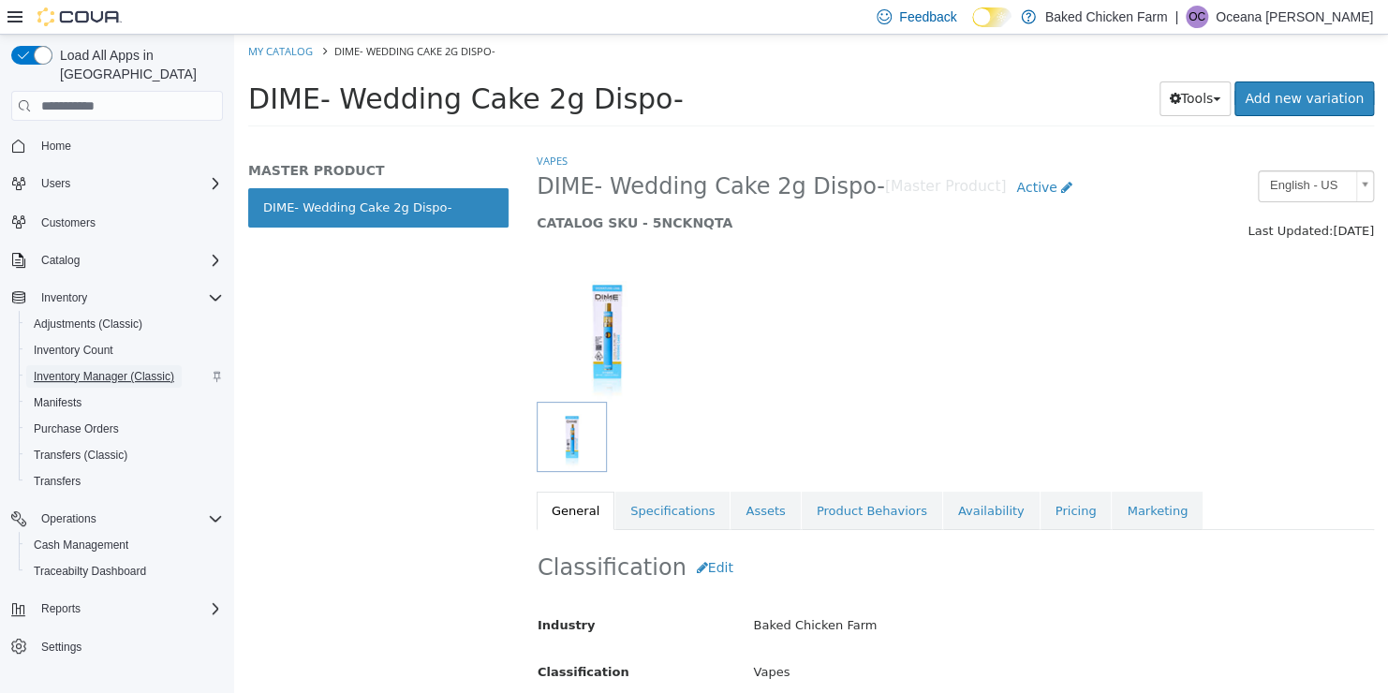
click at [102, 369] on span "Inventory Manager (Classic)" at bounding box center [104, 376] width 140 height 15
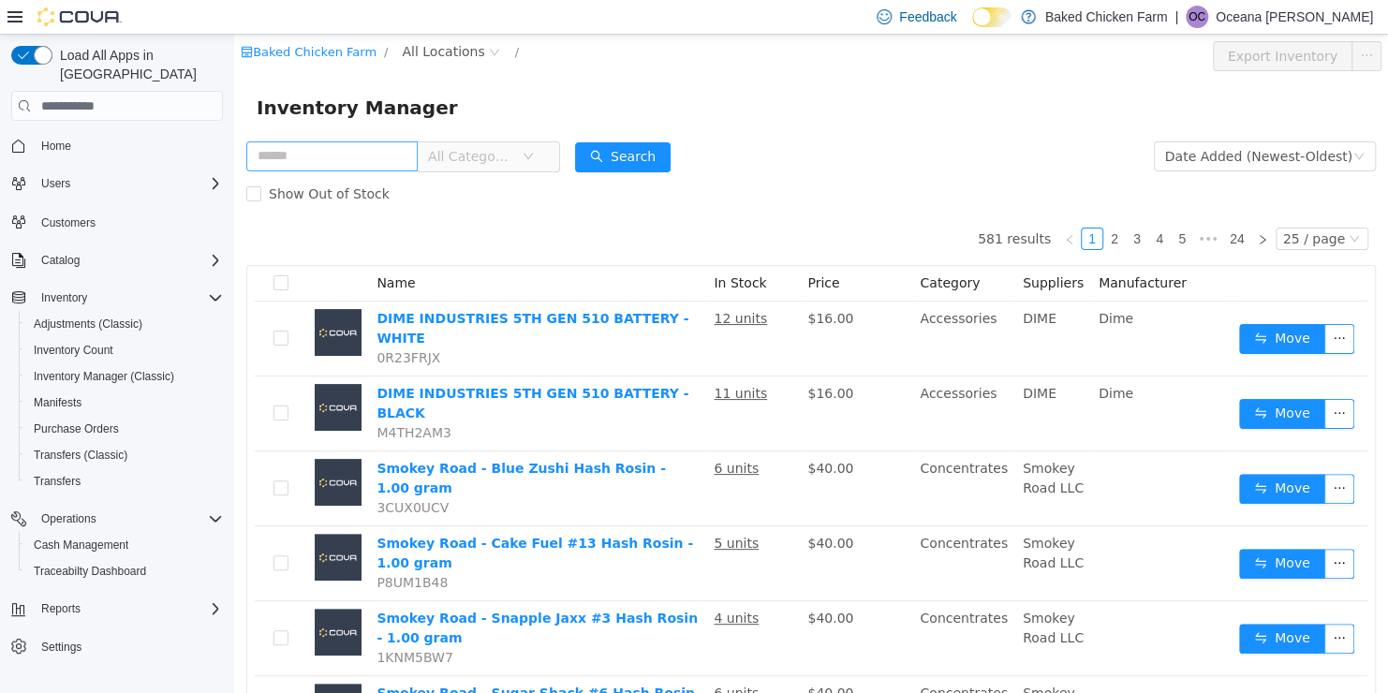
click at [303, 155] on input "text" at bounding box center [331, 156] width 171 height 30
type input "*****"
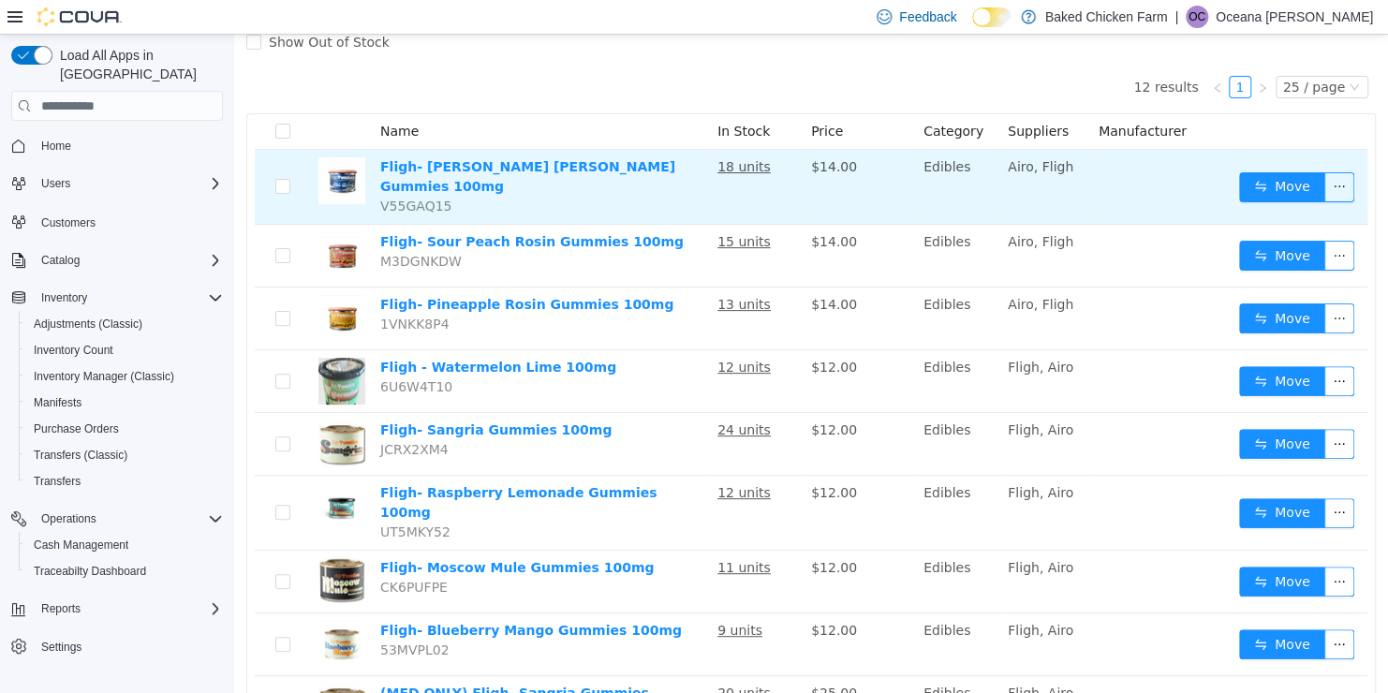
scroll to position [144, 0]
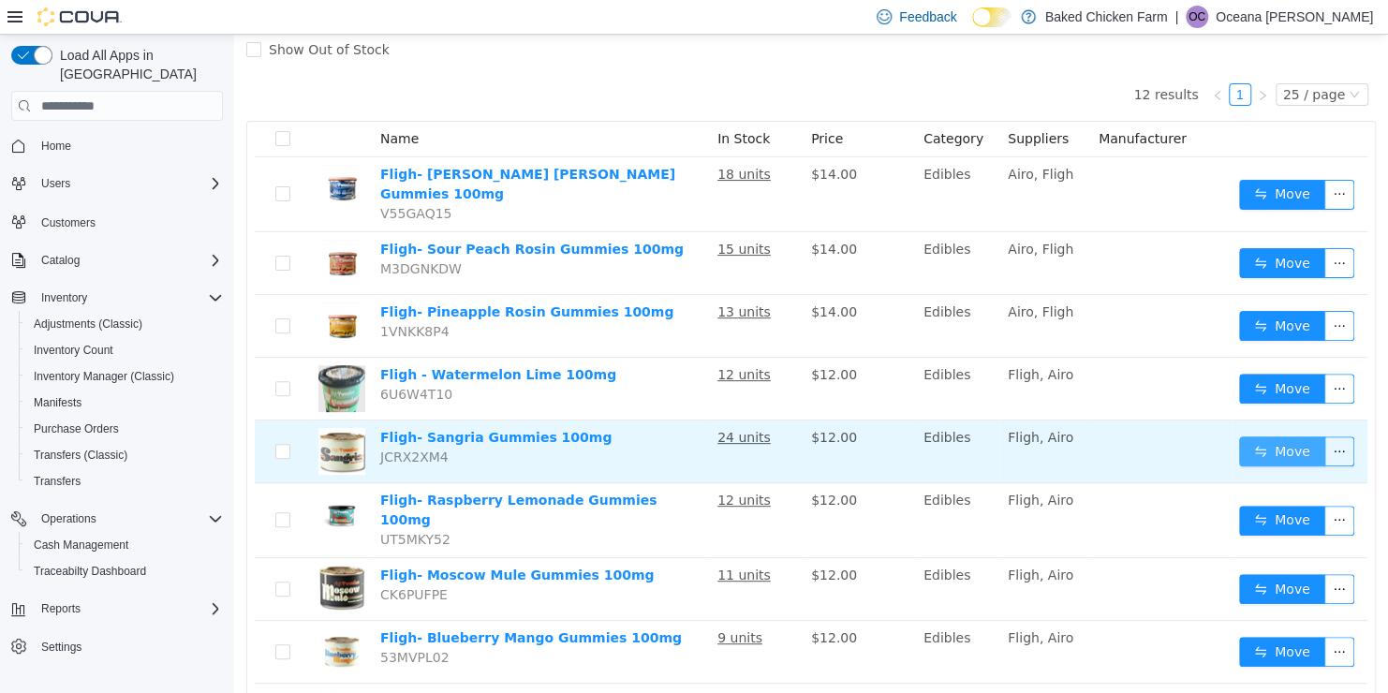
click at [1250, 440] on button "Move" at bounding box center [1282, 451] width 86 height 30
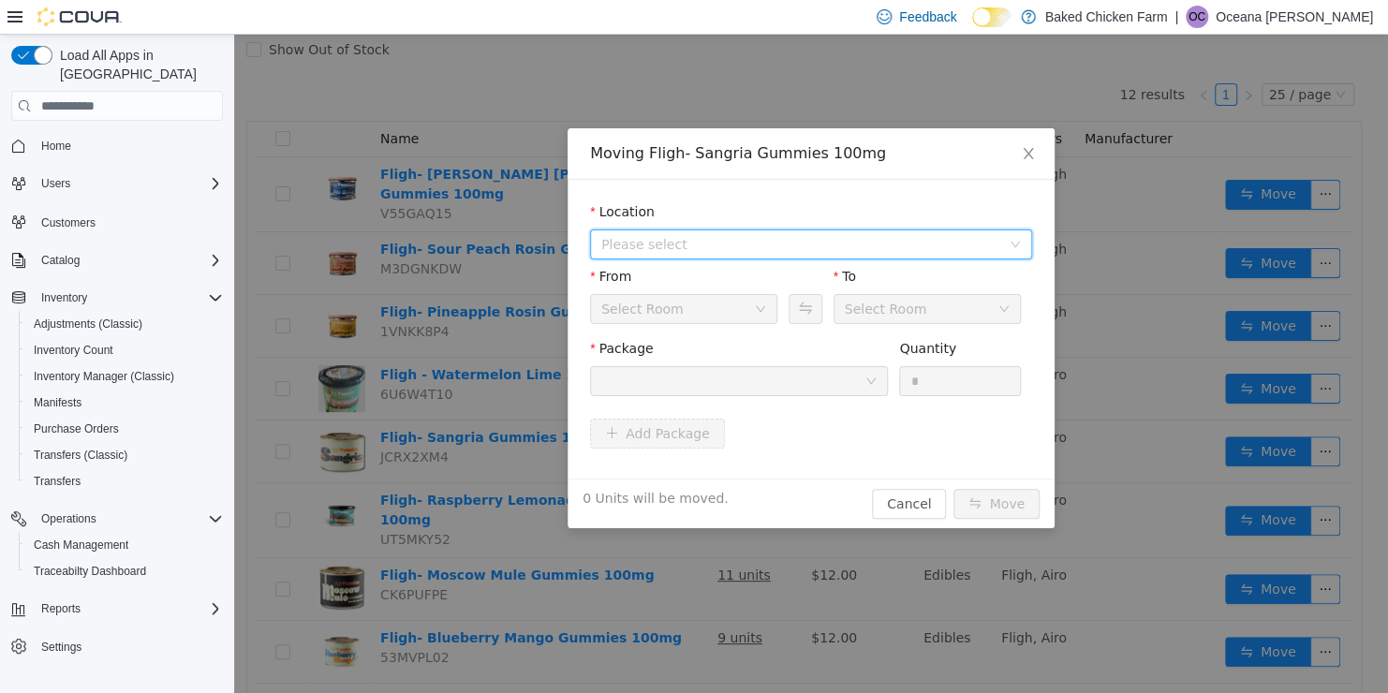
click at [798, 246] on span "Please select" at bounding box center [800, 244] width 399 height 19
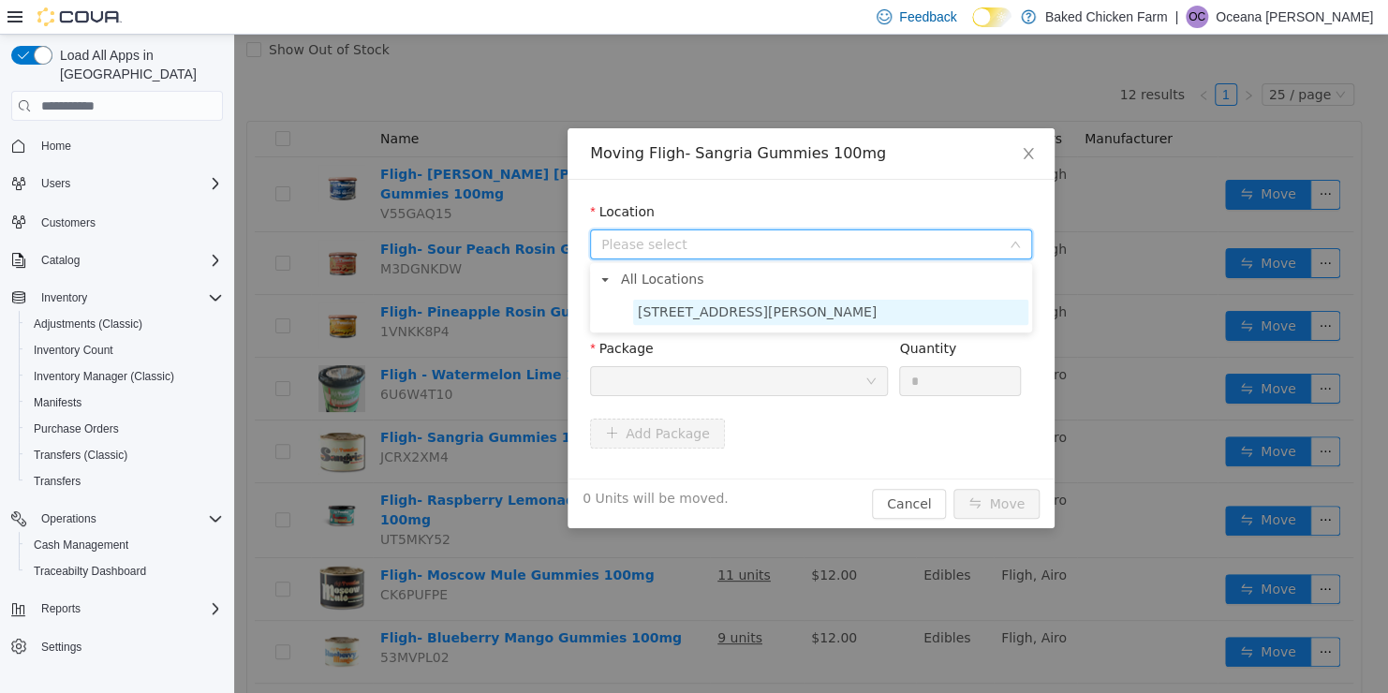
click at [784, 315] on span "[STREET_ADDRESS][PERSON_NAME]" at bounding box center [830, 312] width 395 height 25
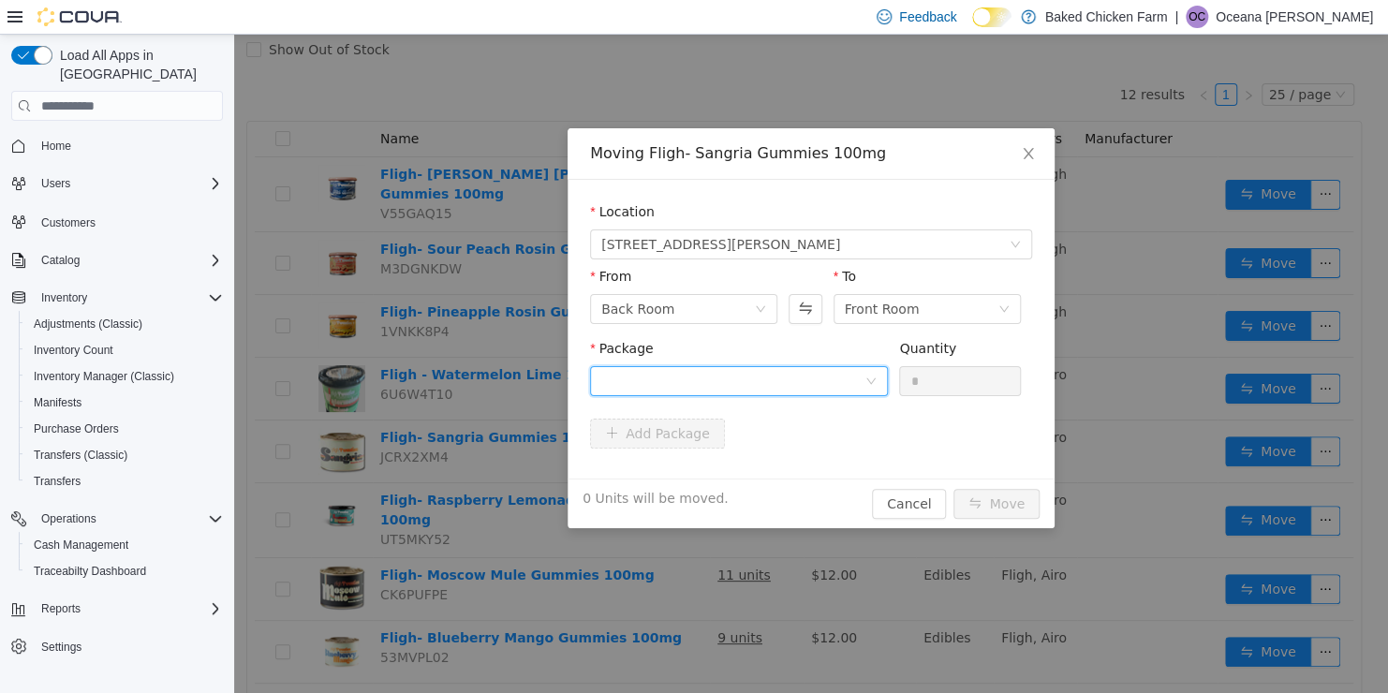
click at [856, 380] on div at bounding box center [732, 381] width 263 height 28
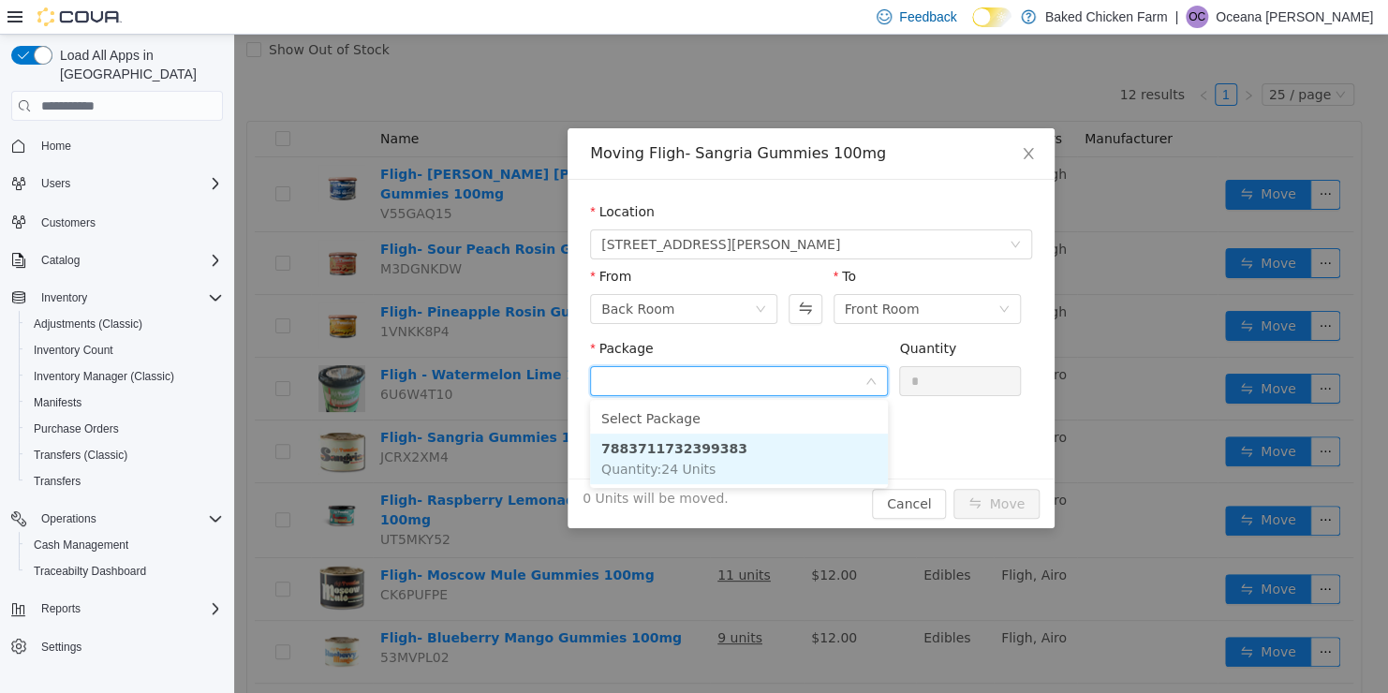
click at [826, 436] on li "7883711732399383 Quantity : 24 Units" at bounding box center [739, 459] width 298 height 51
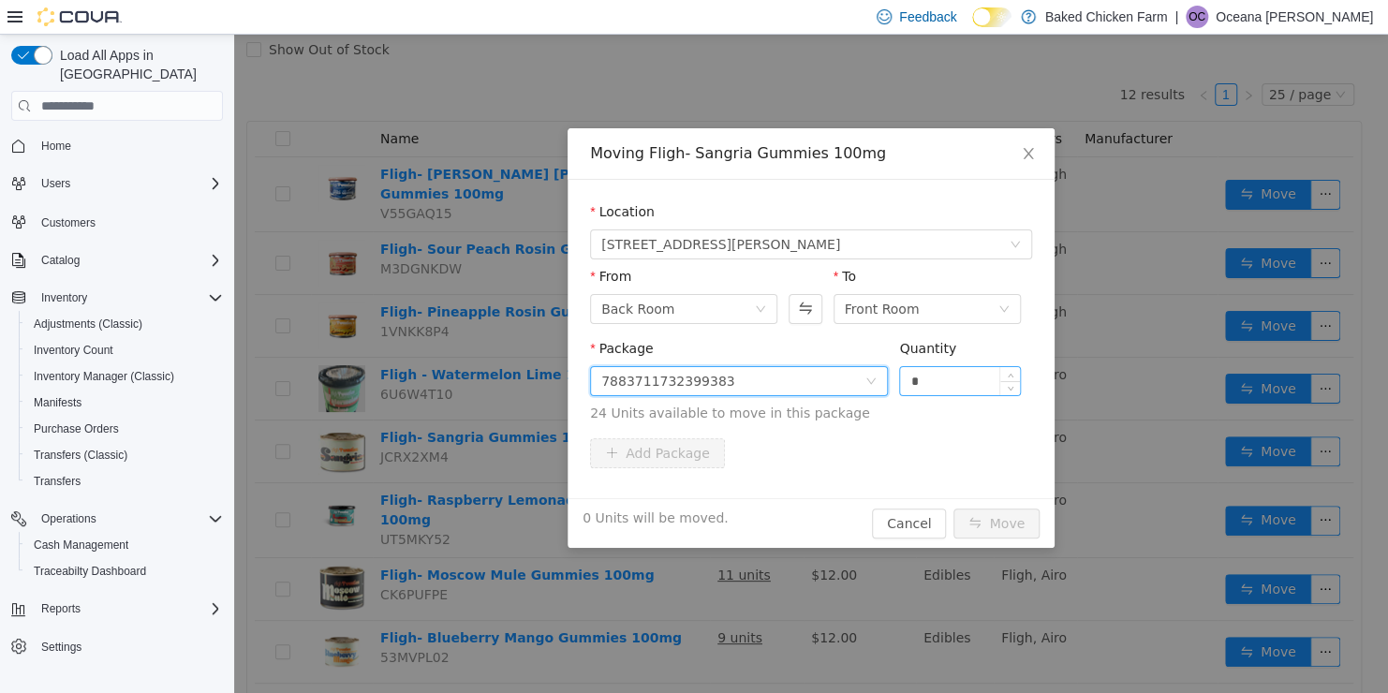
click at [922, 389] on input "*" at bounding box center [960, 381] width 120 height 28
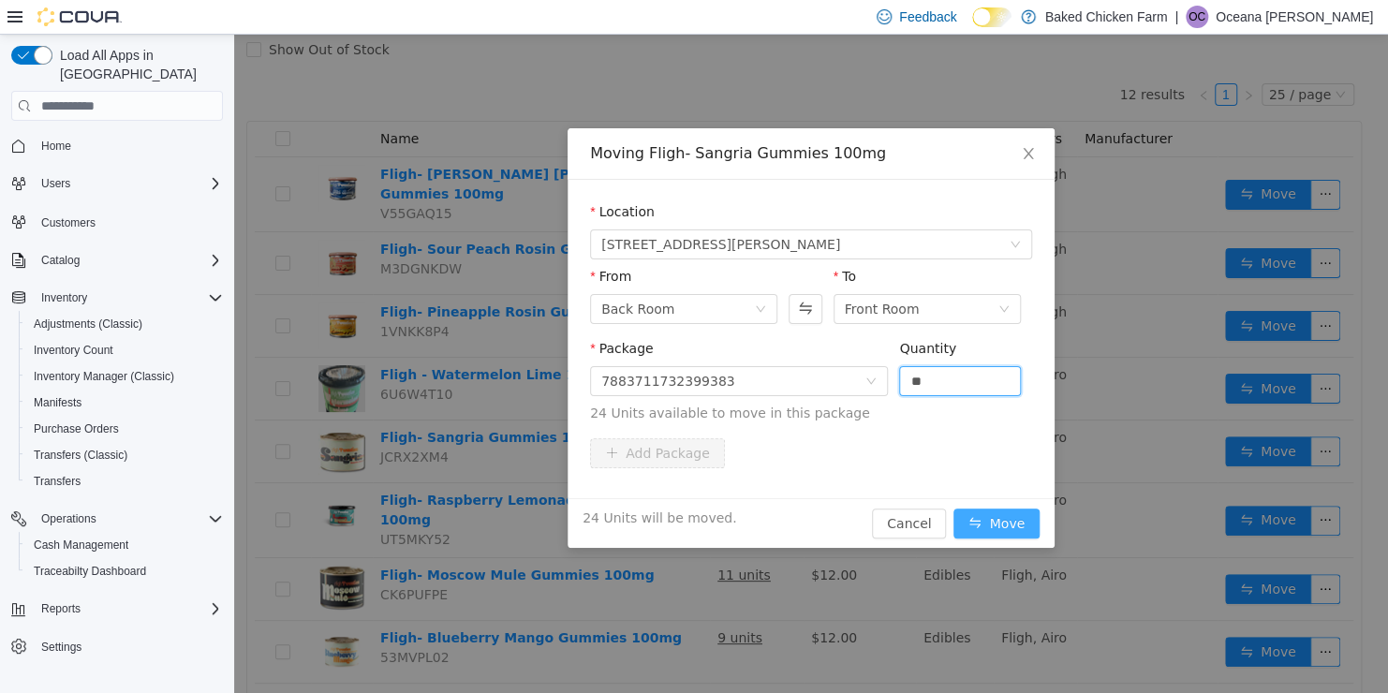
type input "**"
click at [1016, 521] on button "Move" at bounding box center [996, 524] width 86 height 30
